Goal: Task Accomplishment & Management: Complete application form

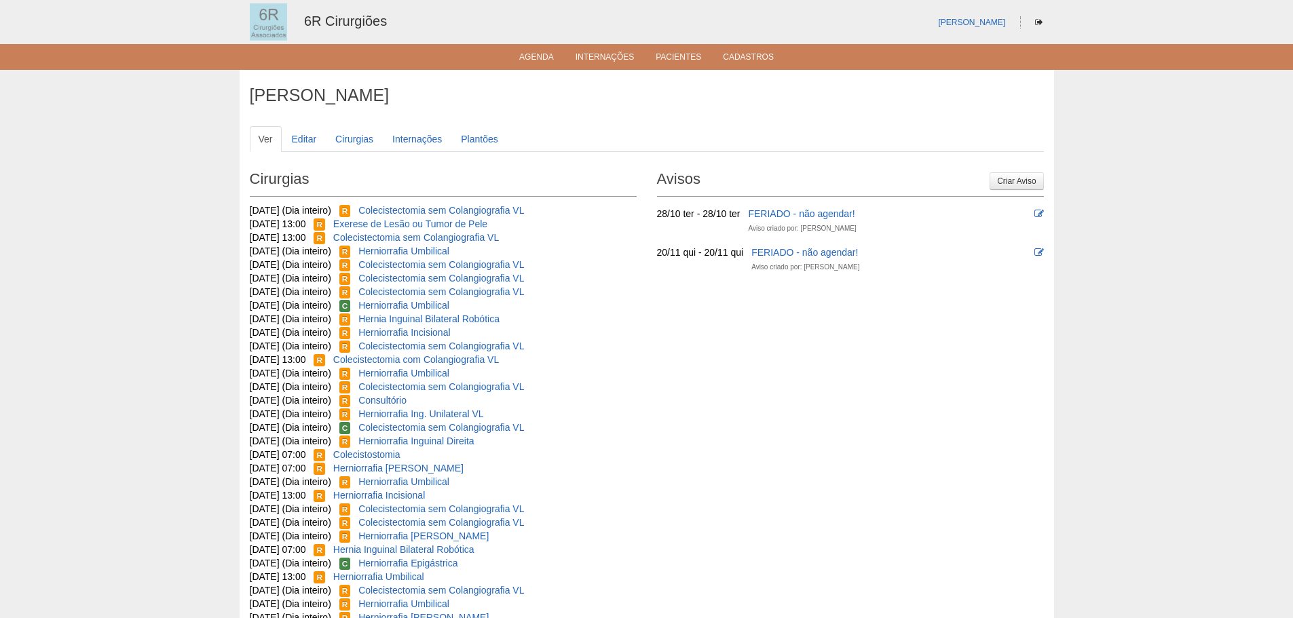
click at [534, 45] on ul "Agenda Internações Pacientes Cadastros" at bounding box center [646, 57] width 1293 height 26
click at [536, 54] on link "Agenda" at bounding box center [536, 58] width 35 height 12
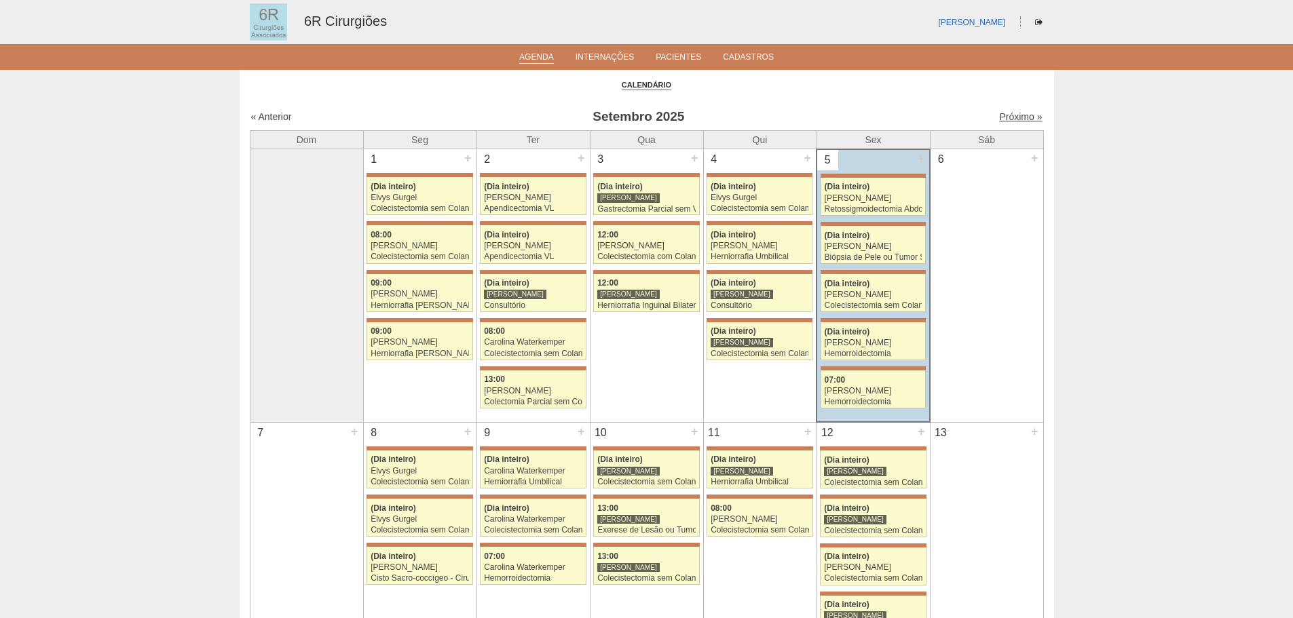
click at [999, 117] on link "Próximo »" at bounding box center [1020, 116] width 43 height 11
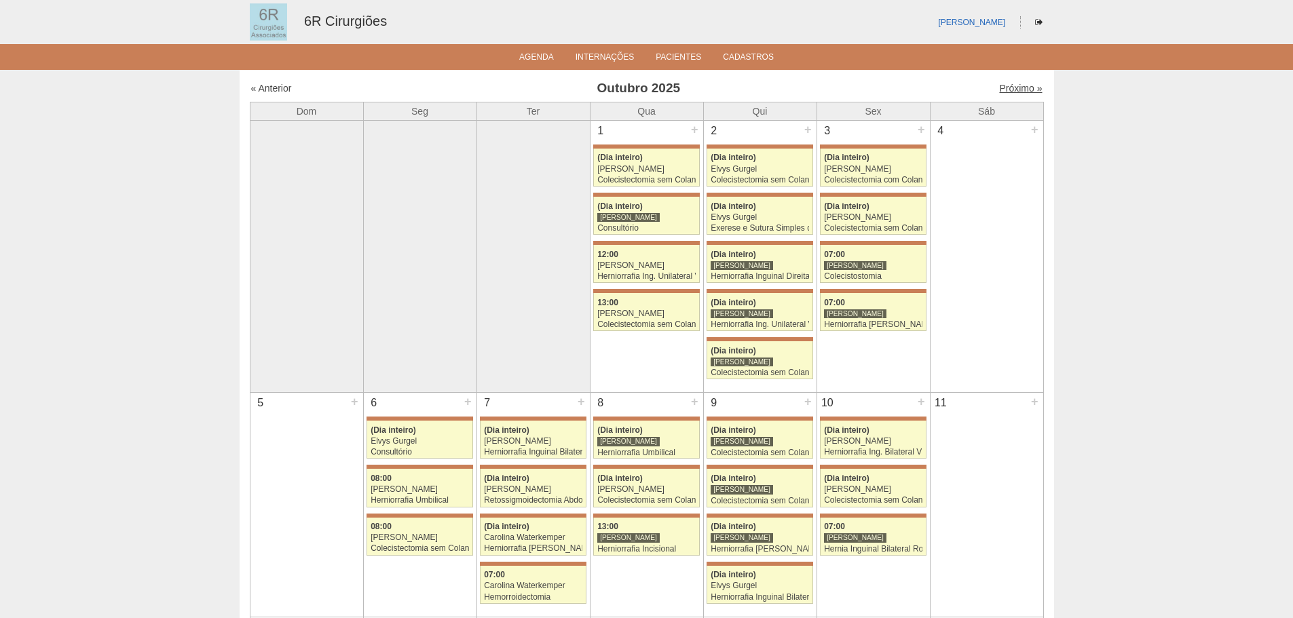
click at [1017, 85] on link "Próximo »" at bounding box center [1020, 88] width 43 height 11
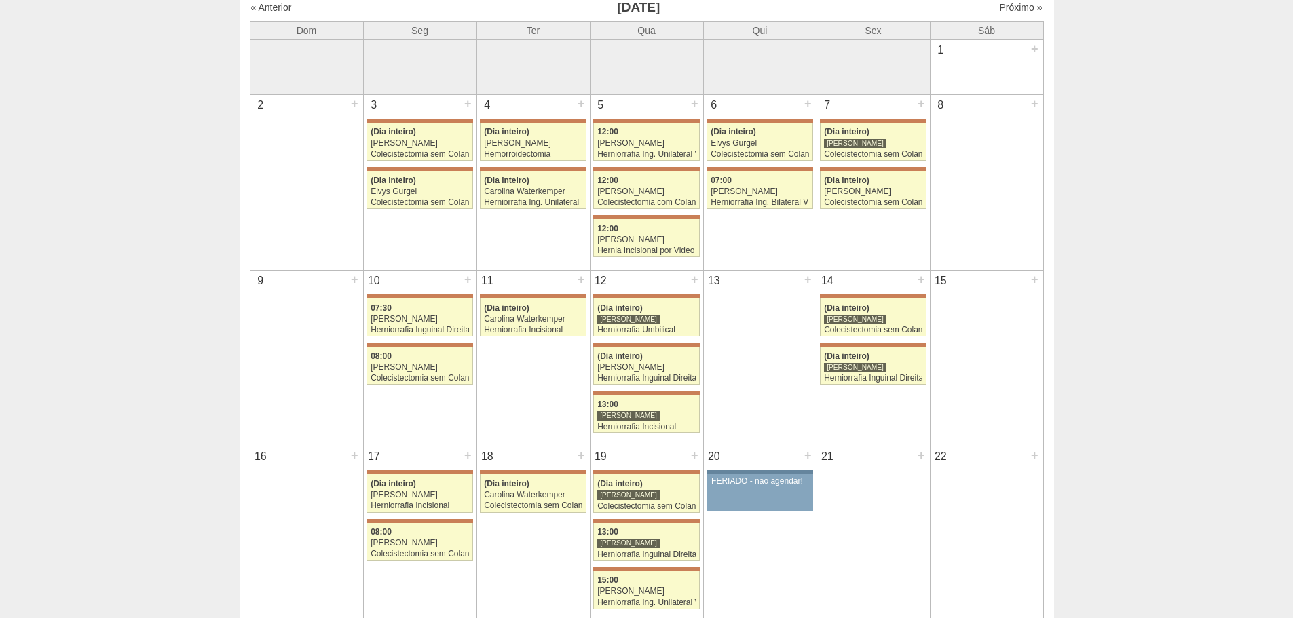
scroll to position [72, 0]
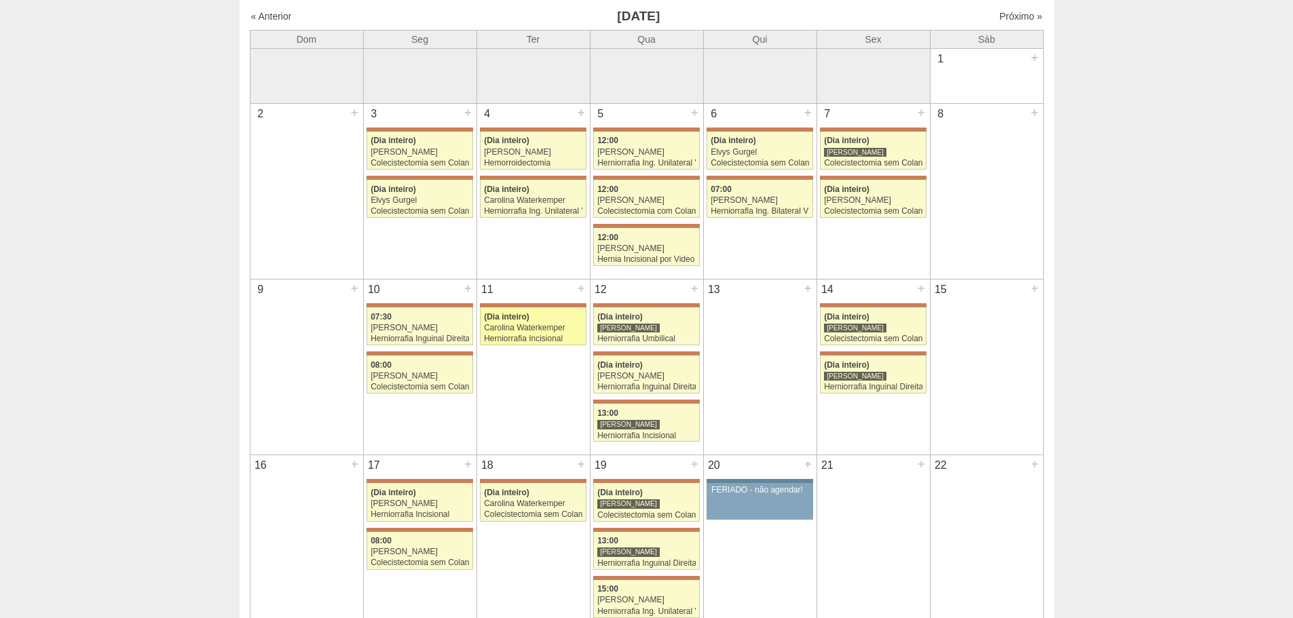
click at [555, 324] on div "Carolina Waterkemper" at bounding box center [533, 328] width 98 height 9
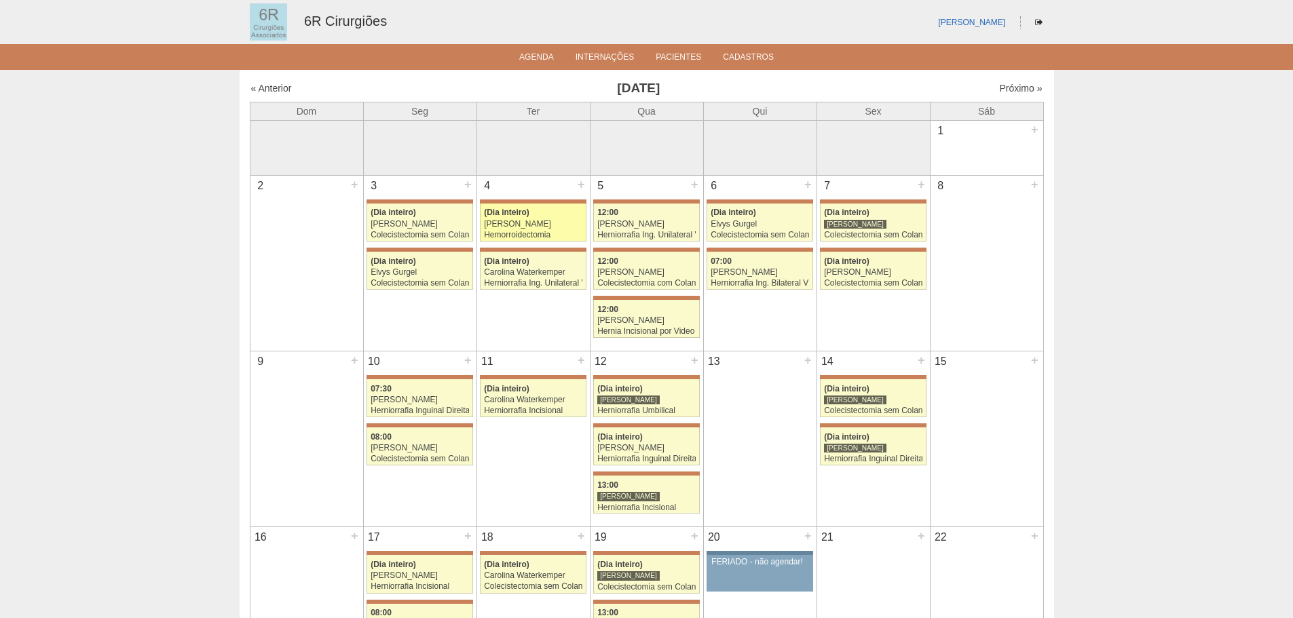
scroll to position [72, 0]
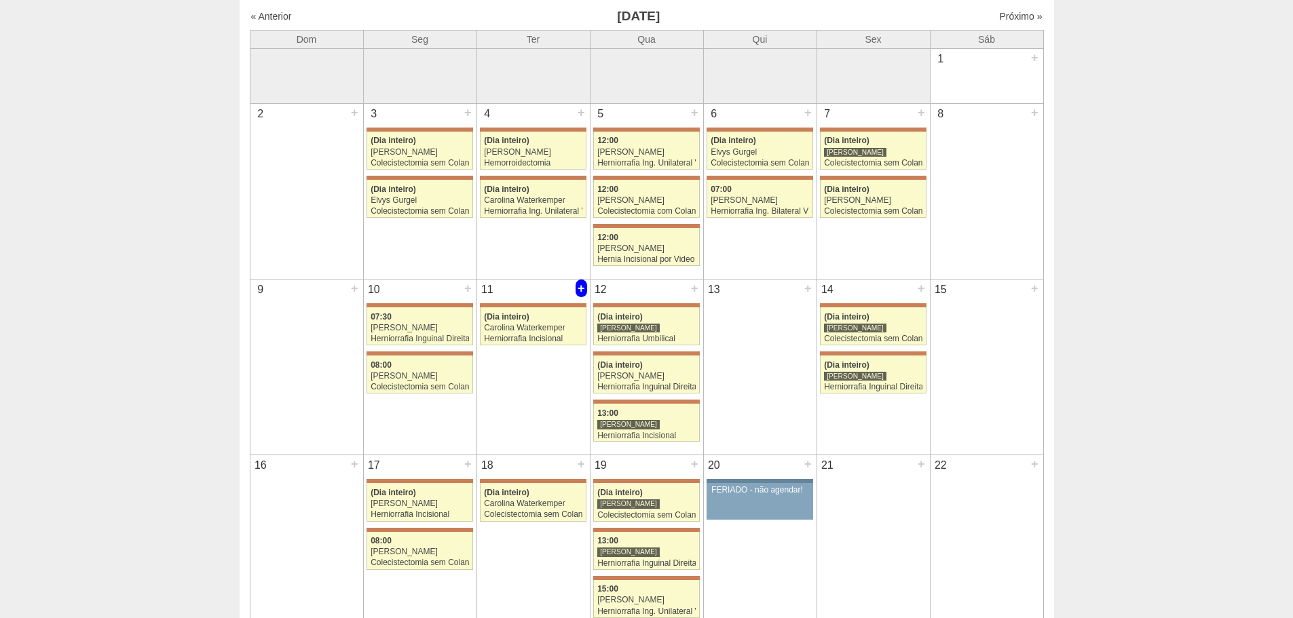
click at [575, 287] on div "+" at bounding box center [581, 289] width 12 height 18
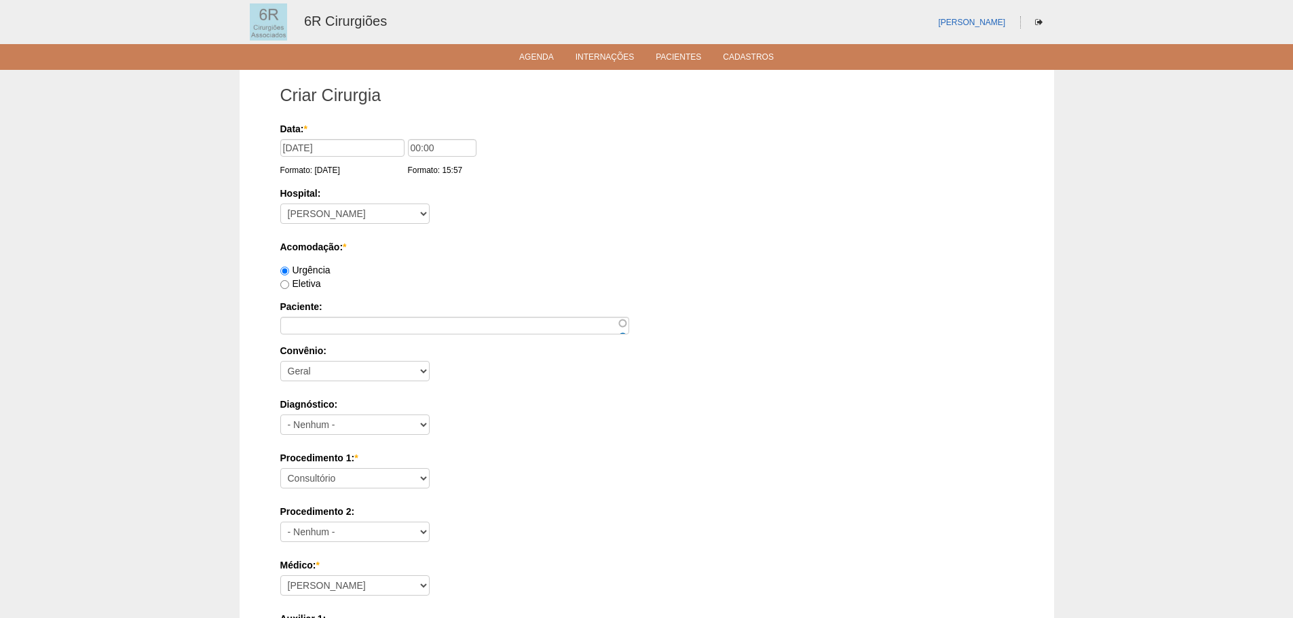
click at [312, 282] on label "Eletiva" at bounding box center [300, 283] width 41 height 11
click at [289, 282] on input "Eletiva" at bounding box center [284, 284] width 9 height 9
radio input "true"
click at [449, 317] on input "Paciente:" at bounding box center [454, 326] width 349 height 18
paste input "ANDSON TIAGO DE OLIVEIRA COSTA"
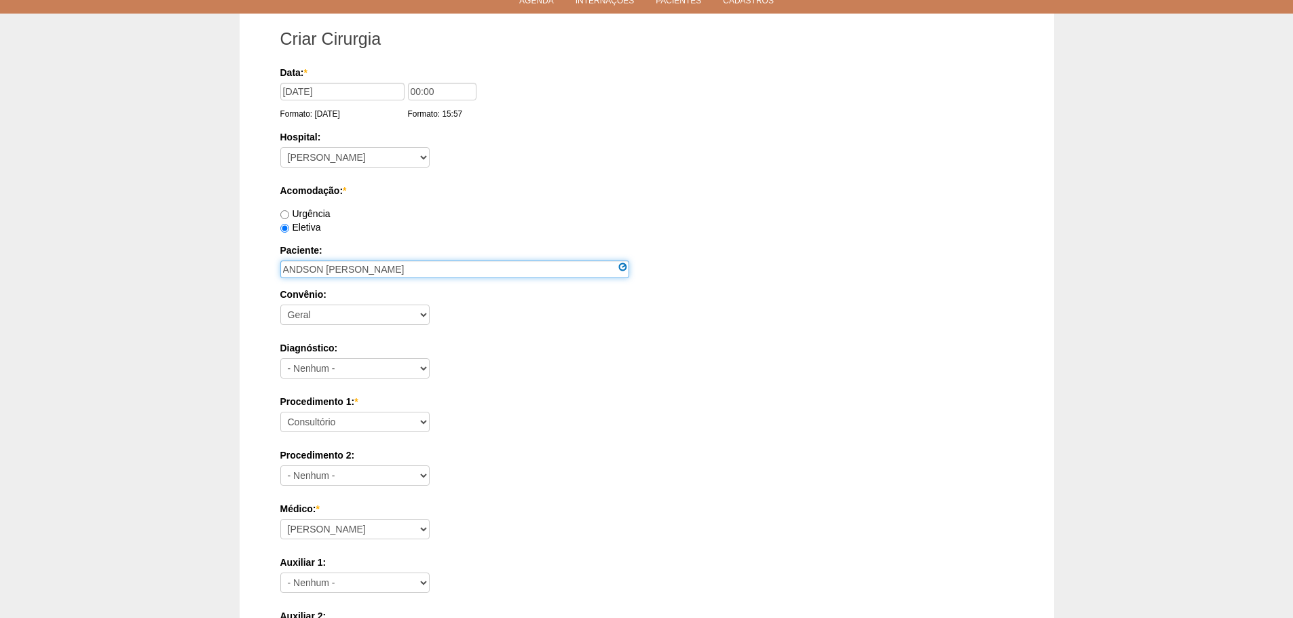
scroll to position [136, 0]
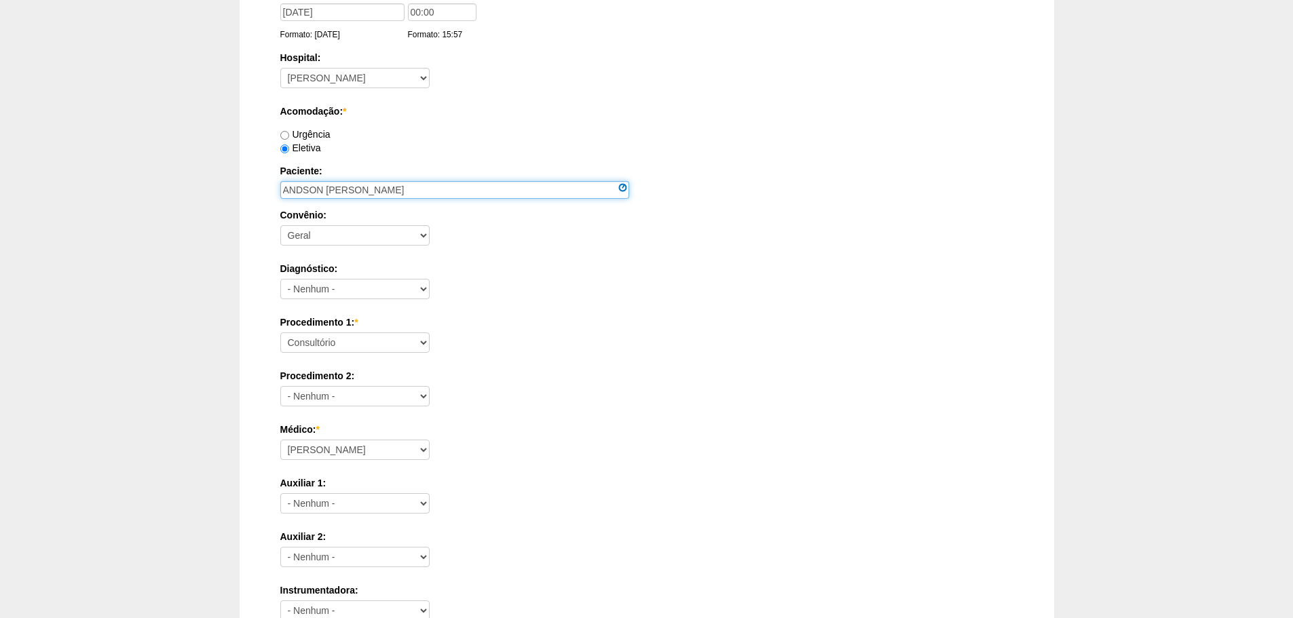
type input "ANDSON [PERSON_NAME]"
click at [408, 321] on label "Procedimento 1: *" at bounding box center [646, 323] width 733 height 14
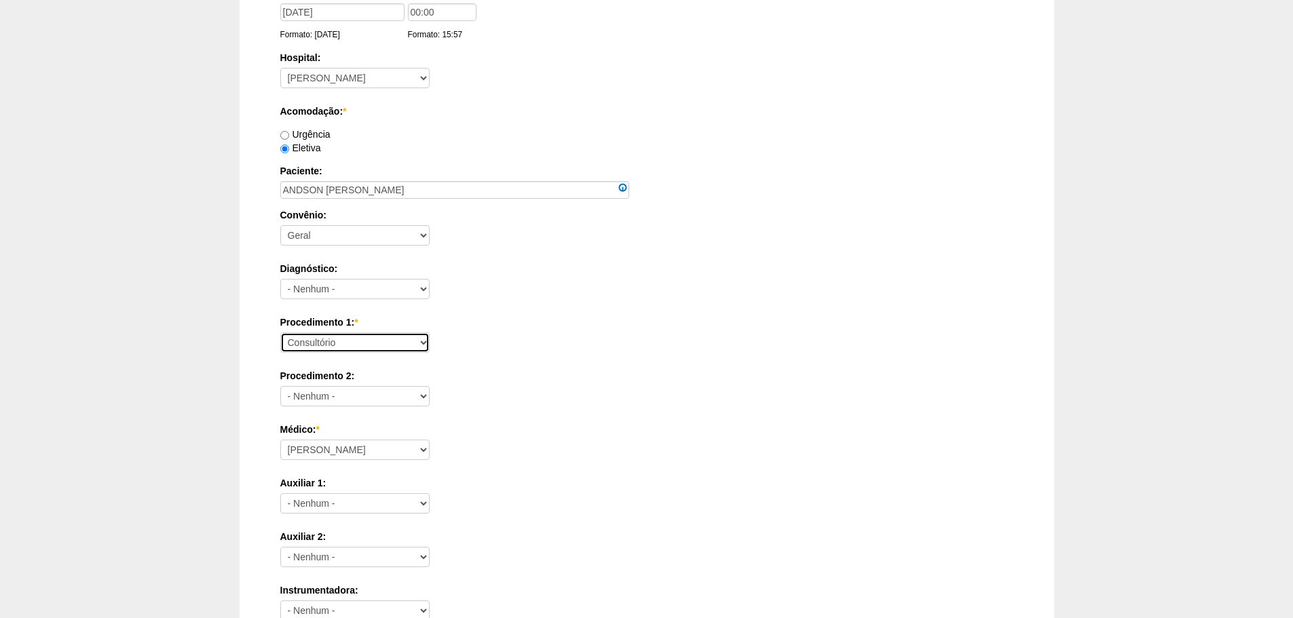
click at [408, 333] on select "Consultório Abscesso Hepático - Drenagem Abscesso perianal Amputação Abdômino P…" at bounding box center [354, 343] width 149 height 20
select select "66564"
click at [280, 333] on select "Consultório Abscesso Hepático - Drenagem Abscesso perianal Amputação Abdômino P…" at bounding box center [354, 343] width 149 height 20
click at [375, 435] on label "Médico: *" at bounding box center [646, 430] width 733 height 14
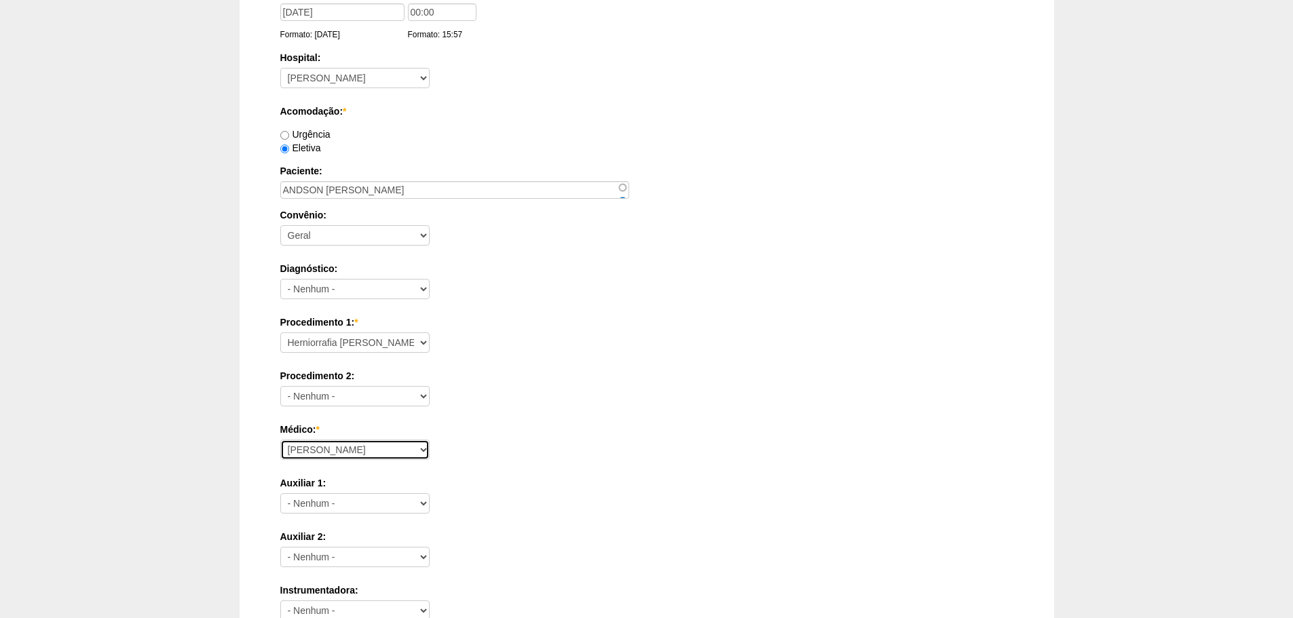
click at [375, 440] on select "Aline Zanon Bariatricas Bruno Bulisani Bruno Oliveira Carolina Waterkemper Elvy…" at bounding box center [354, 450] width 149 height 20
click at [374, 440] on select "Aline Zanon Bariatricas Bruno Bulisani Bruno Oliveira Carolina Waterkemper Elvy…" at bounding box center [354, 450] width 149 height 20
select select "69"
click at [280, 440] on select "Aline Zanon Bariatricas Bruno Bulisani Bruno Oliveira Carolina Waterkemper Elvy…" at bounding box center [354, 450] width 149 height 20
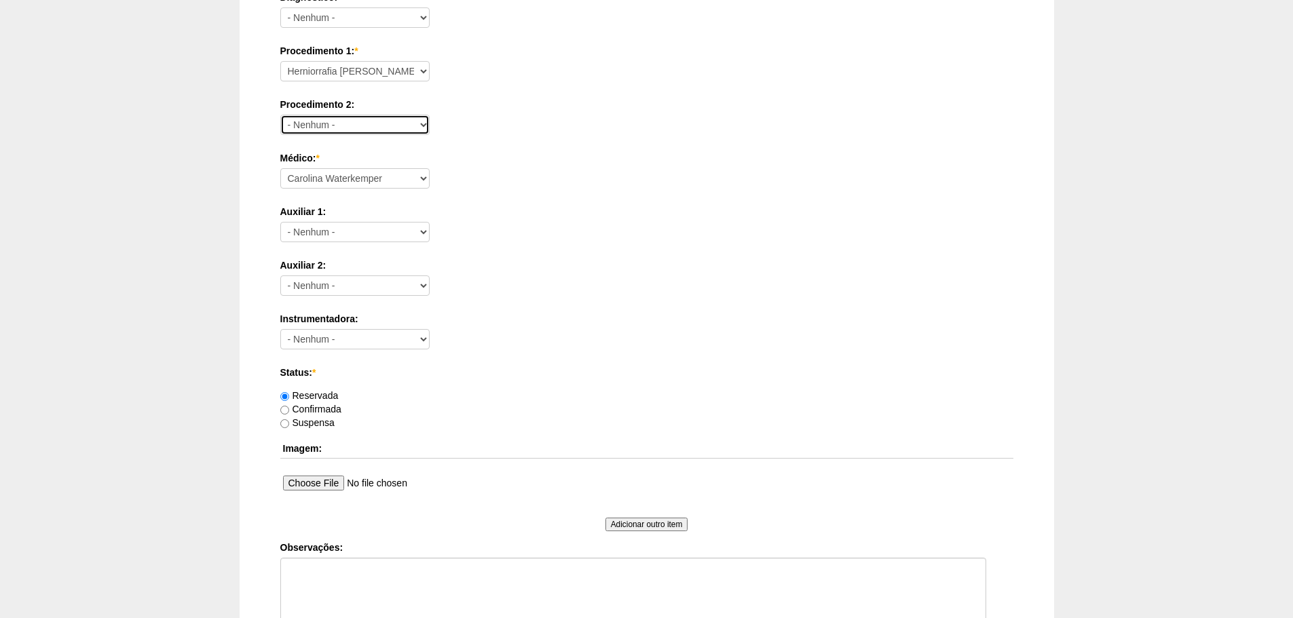
click at [394, 125] on select "- Nenhum - Consultório Abscesso Hepático - Drenagem Abscesso perianal Amputação…" at bounding box center [354, 125] width 149 height 20
click at [394, 124] on select "- Nenhum - Consultório Abscesso Hepático - Drenagem Abscesso perianal Amputação…" at bounding box center [354, 125] width 149 height 20
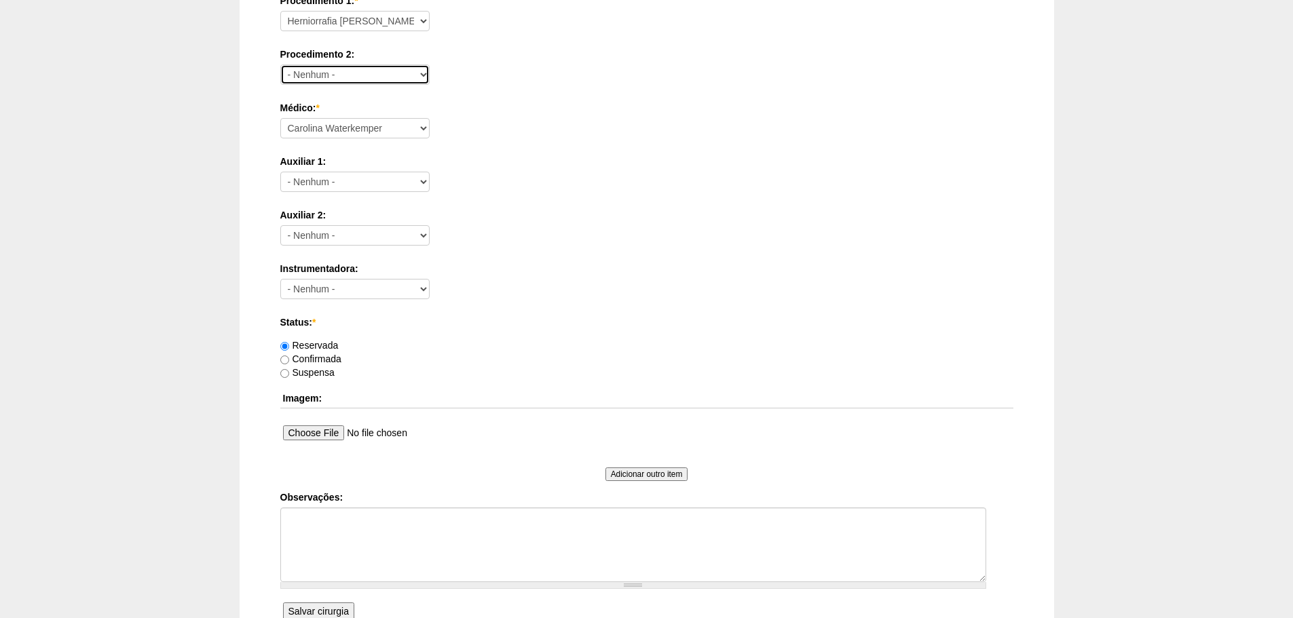
scroll to position [593, 0]
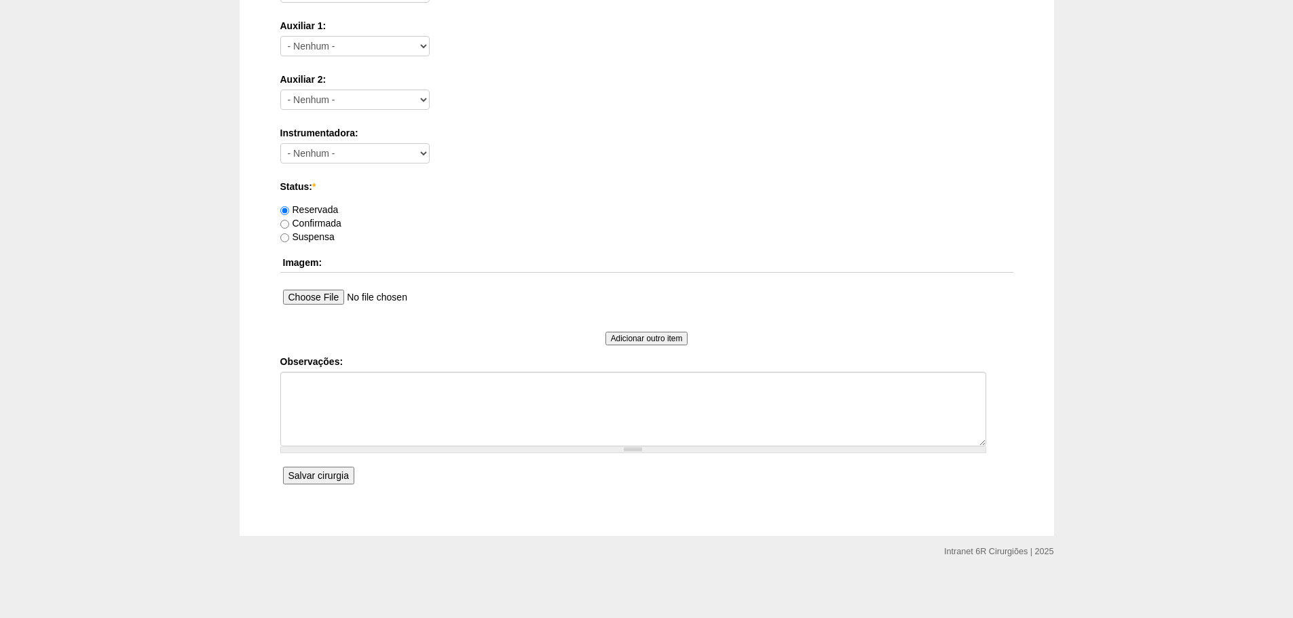
click at [318, 223] on label "Confirmada" at bounding box center [310, 223] width 61 height 11
click at [289, 223] on input "Confirmada" at bounding box center [284, 224] width 9 height 9
radio input "true"
drag, startPoint x: 512, startPoint y: 472, endPoint x: 522, endPoint y: 445, distance: 29.0
click at [512, 473] on div "Data: * 11/11/2025 Formato: 05/09/2025 00:00 Formato: 15:57 Hospital: - Nenhum …" at bounding box center [646, 9] width 733 height 960
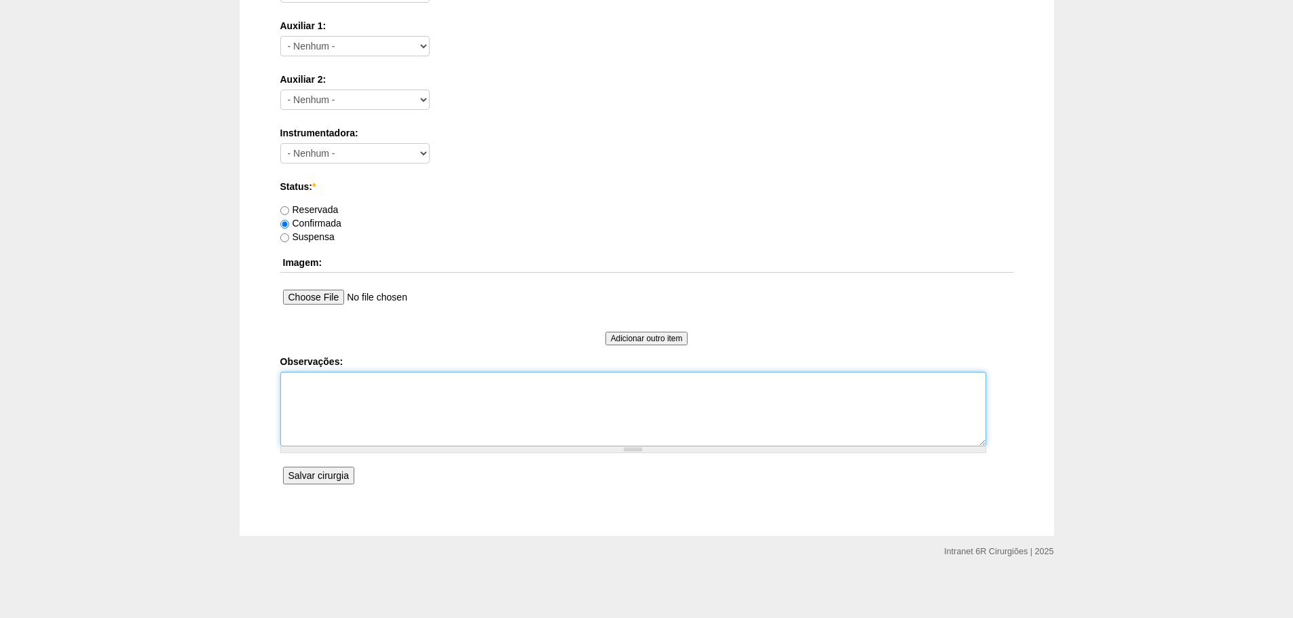
click at [522, 443] on textarea "Observações:" at bounding box center [633, 409] width 706 height 75
type textarea "HIE ASSINTOMATICO + EXERESE DE LIPOMA EM RAIZ DE COXA ESQUERDA CARDIO BAIXO RIS…"
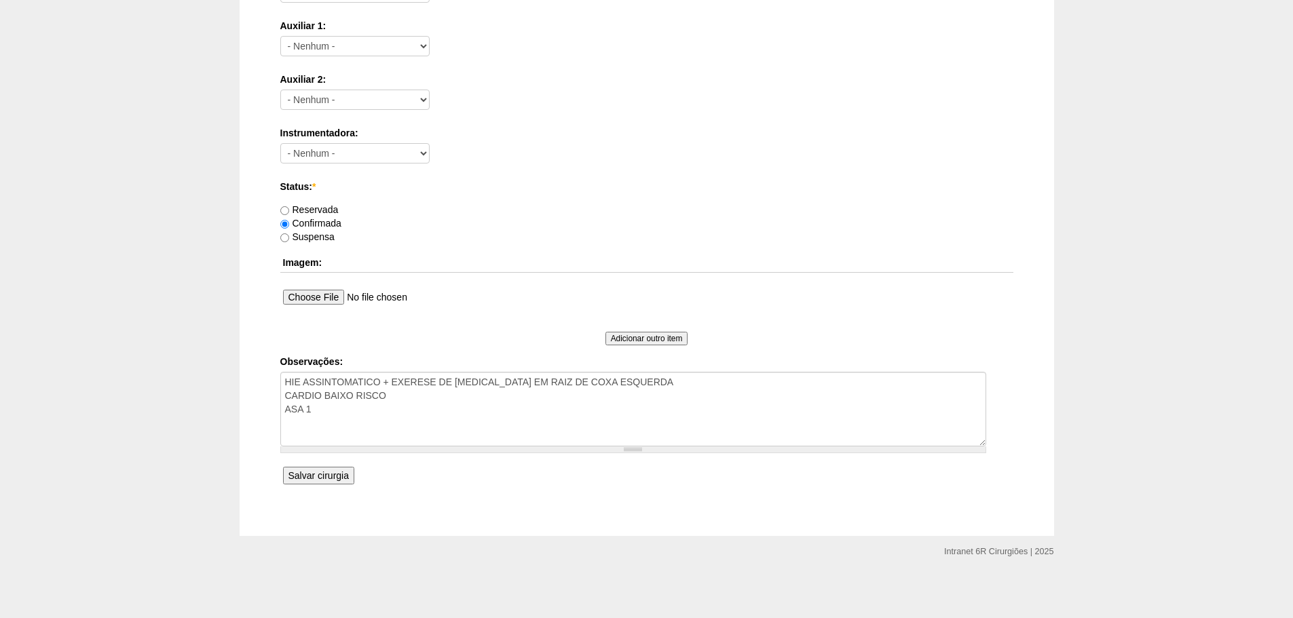
click at [348, 472] on input "Salvar cirurgia" at bounding box center [318, 476] width 71 height 18
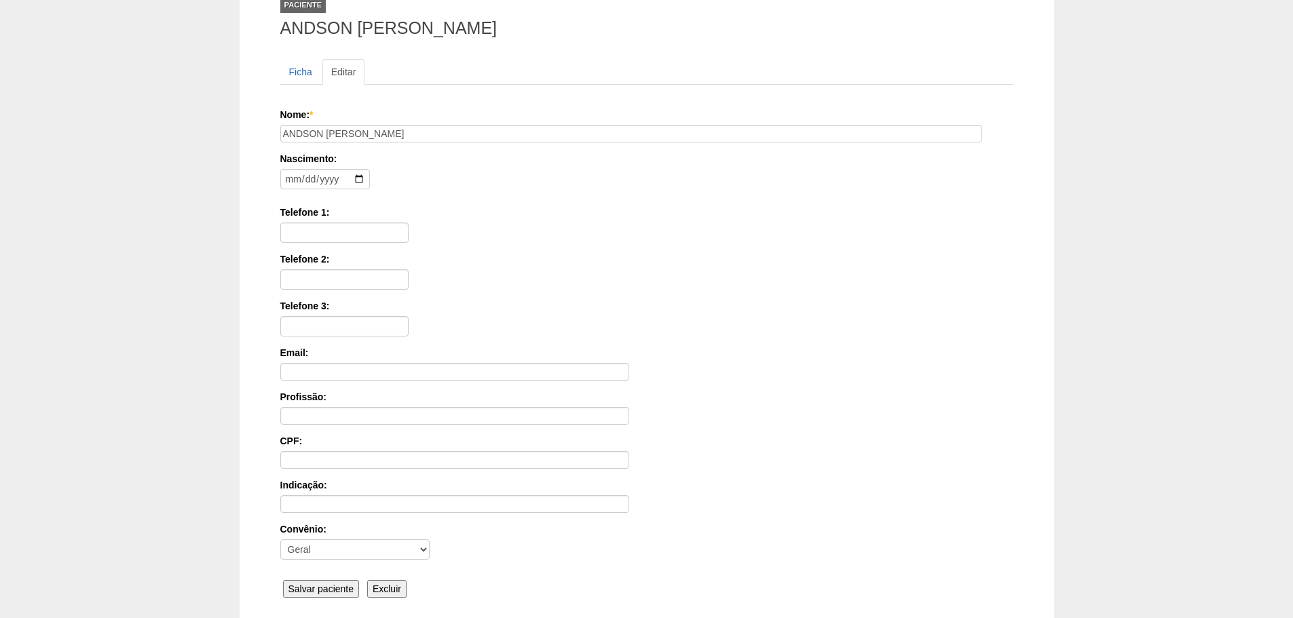
scroll to position [210, 0]
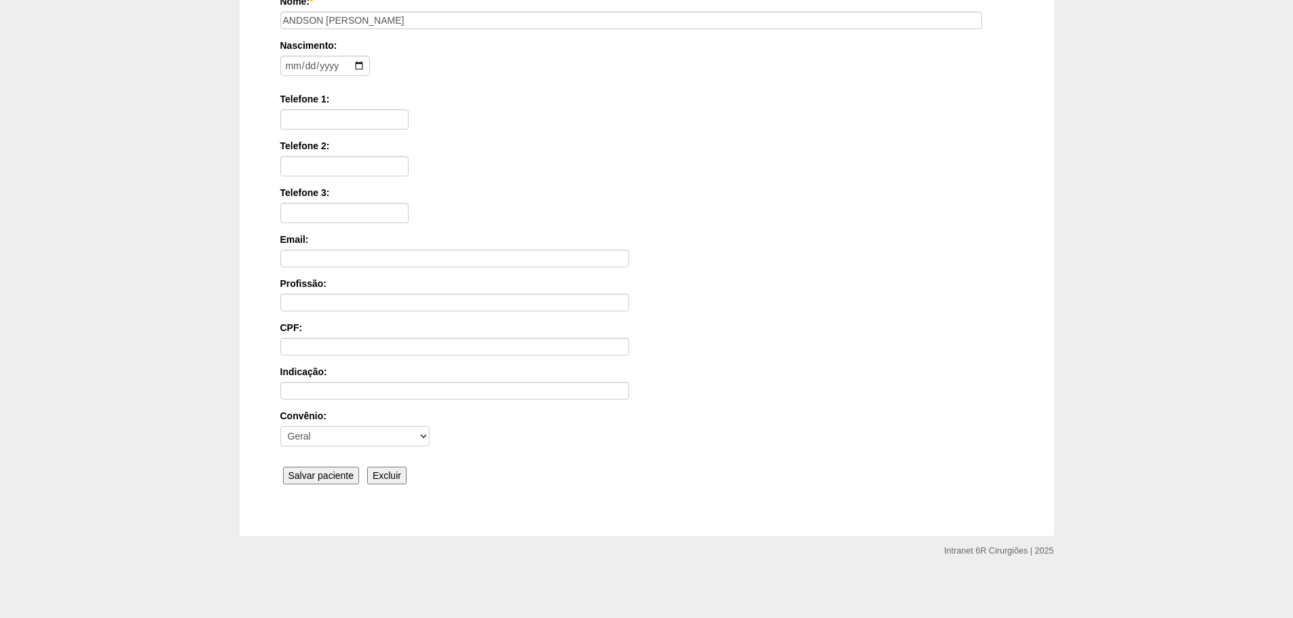
click at [343, 470] on input "Salvar paciente" at bounding box center [321, 476] width 77 height 18
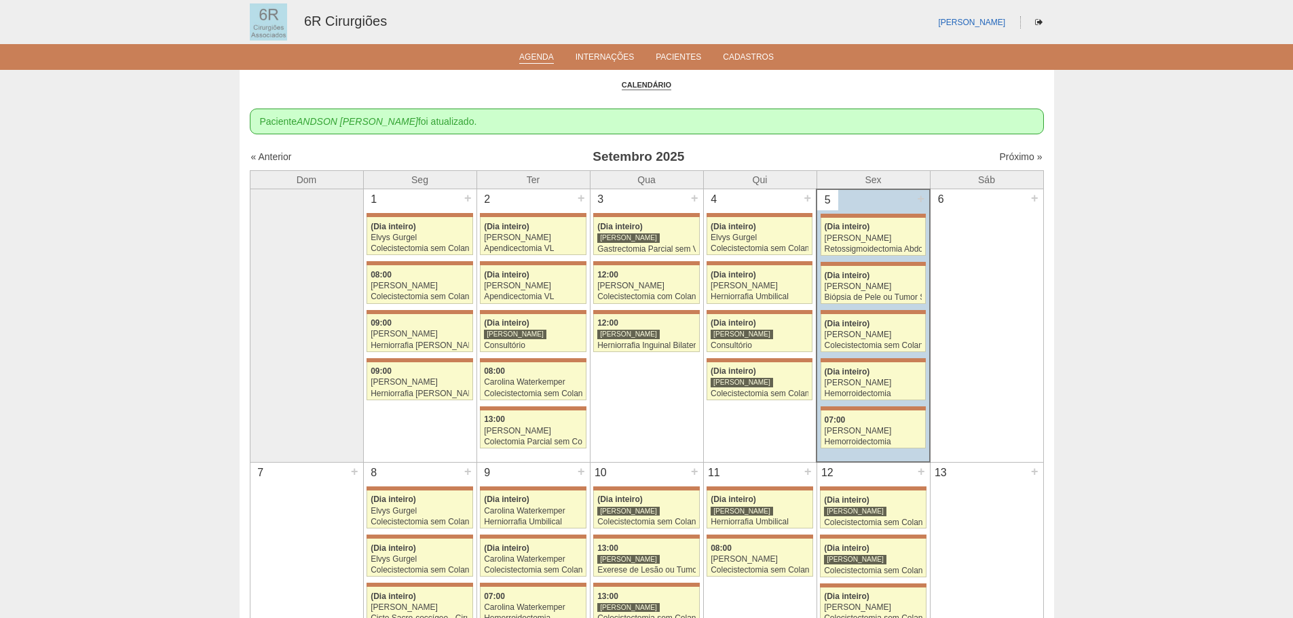
click at [1017, 168] on div "« Anterior Setembro 2025 Próximo »" at bounding box center [647, 160] width 794 height 22
click at [1019, 159] on link "Próximo »" at bounding box center [1020, 156] width 43 height 11
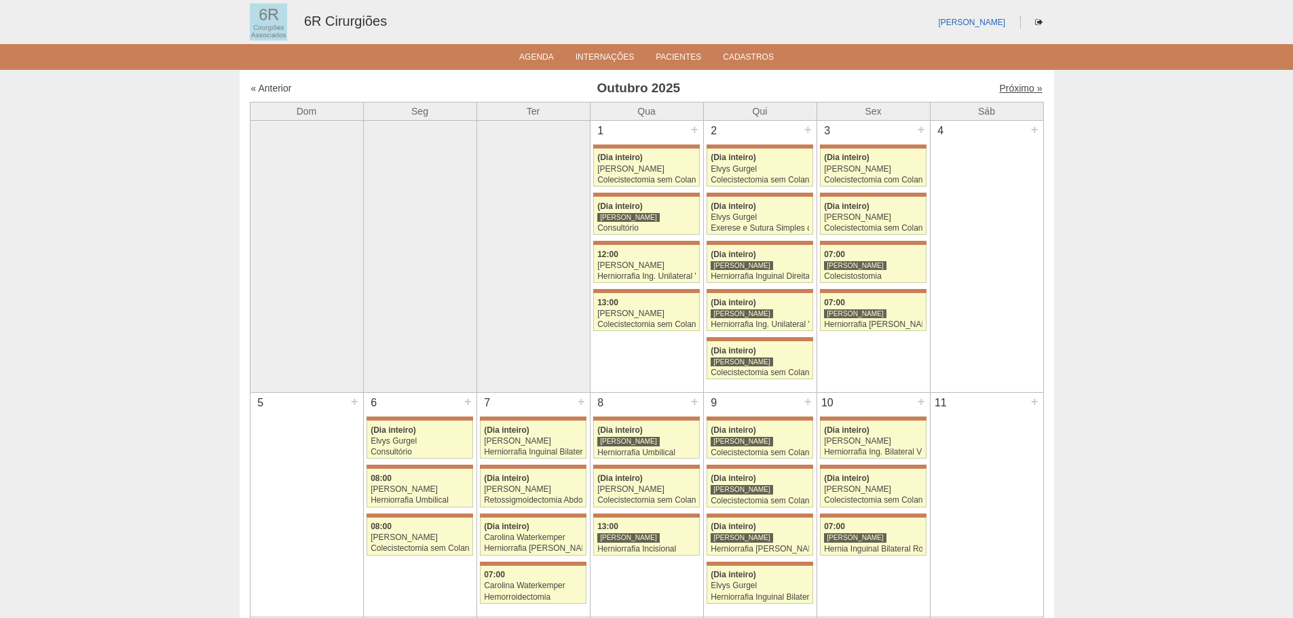
click at [1009, 88] on link "Próximo »" at bounding box center [1020, 88] width 43 height 11
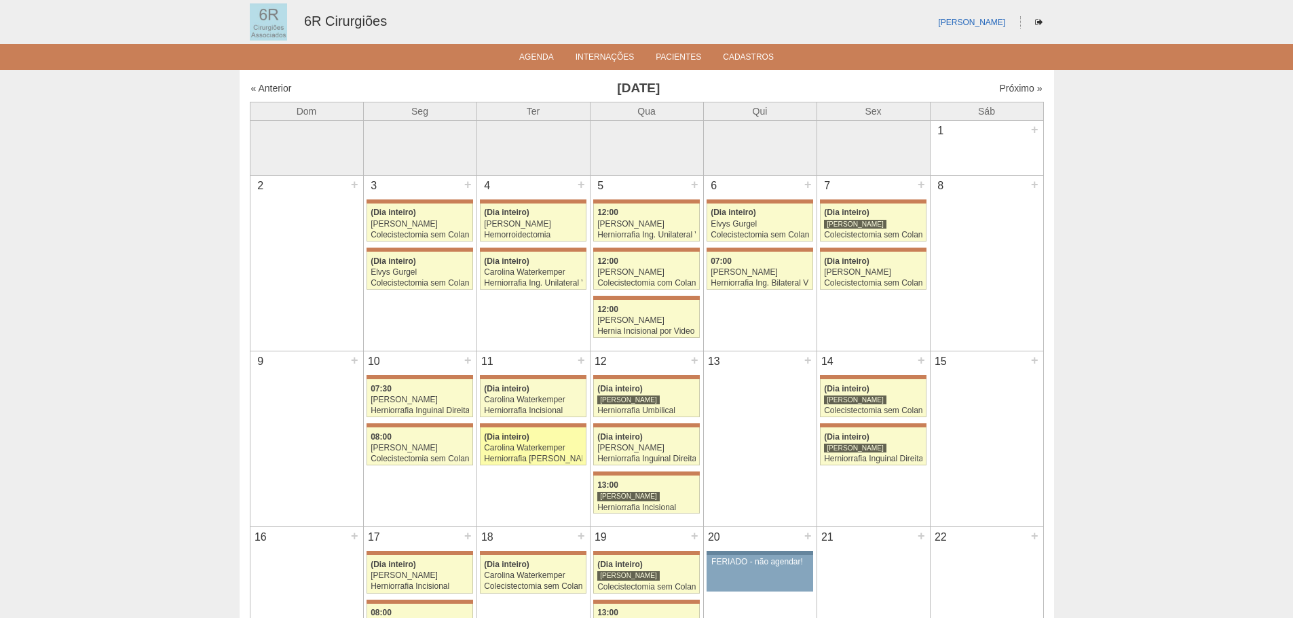
click at [533, 463] on div "Herniorrafia [PERSON_NAME]" at bounding box center [533, 459] width 98 height 9
